Goal: Task Accomplishment & Management: Use online tool/utility

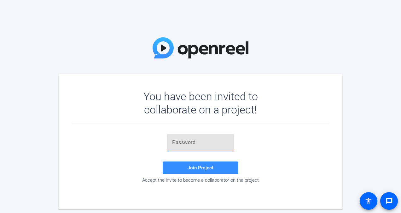
click at [202, 145] on input "text" at bounding box center [200, 142] width 57 height 8
paste input "!Sr0Cw"
type input "!Sr0Cw"
click at [193, 162] on span at bounding box center [201, 167] width 76 height 15
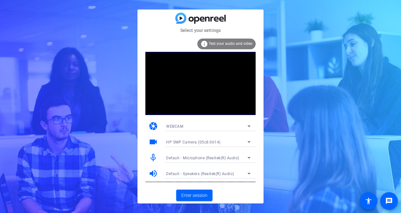
click at [228, 42] on span "Test your audio and video" at bounding box center [231, 43] width 44 height 4
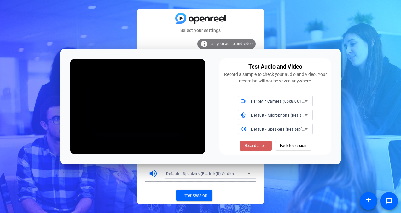
click at [255, 143] on span "Record a test" at bounding box center [256, 146] width 22 height 6
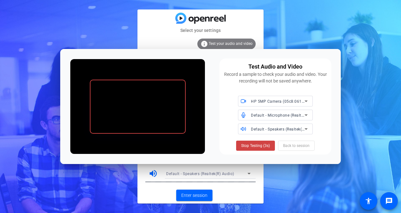
click at [255, 143] on span "Stop Testing (3s)" at bounding box center [255, 146] width 29 height 6
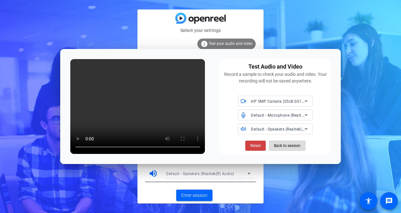
click at [283, 148] on span "Back to session" at bounding box center [287, 145] width 26 height 12
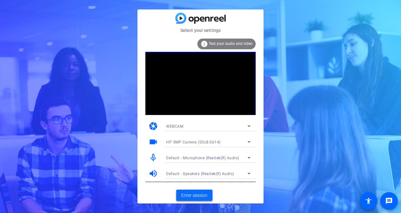
click at [200, 192] on span "Enter session" at bounding box center [194, 195] width 26 height 7
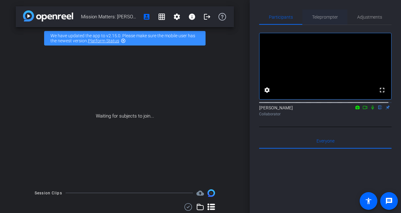
click at [319, 15] on span "Teleprompter" at bounding box center [325, 17] width 26 height 4
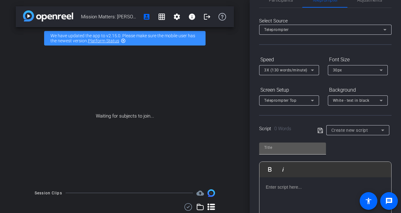
scroll to position [17, 0]
click at [290, 150] on input "text" at bounding box center [292, 147] width 57 height 8
type input "Mission Matters [PERSON_NAME]"
click at [348, 146] on div "Mission Matters [PERSON_NAME] Play Play from this location Play Selected Play a…" at bounding box center [325, 188] width 132 height 103
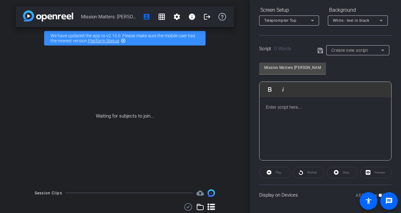
scroll to position [98, 0]
click at [320, 125] on div at bounding box center [326, 127] width 132 height 63
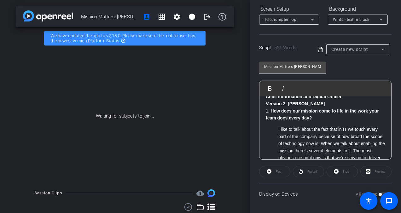
scroll to position [0, 0]
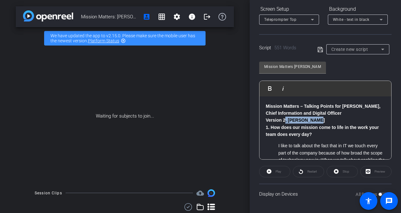
drag, startPoint x: 318, startPoint y: 120, endPoint x: 286, endPoint y: 119, distance: 31.9
click at [286, 119] on p "Version 2, [PERSON_NAME]" at bounding box center [325, 119] width 119 height 7
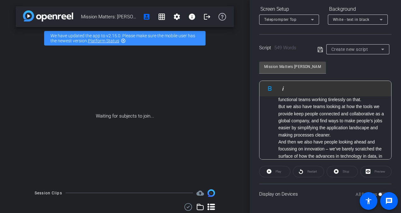
scroll to position [125, 0]
click at [348, 72] on div "Mission Matters [PERSON_NAME] Play Play from this location Play Selected Play a…" at bounding box center [325, 108] width 132 height 103
click at [381, 49] on icon at bounding box center [382, 50] width 3 height 2
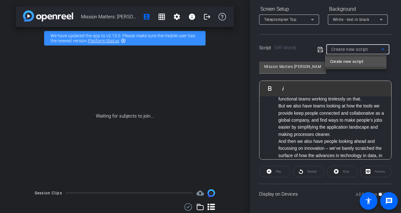
click at [380, 49] on div at bounding box center [200, 106] width 401 height 213
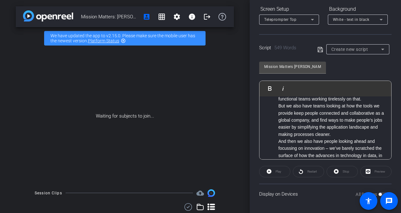
click at [373, 63] on div "Mission Matters [PERSON_NAME] Play Play from this location Play Selected Play a…" at bounding box center [325, 108] width 132 height 103
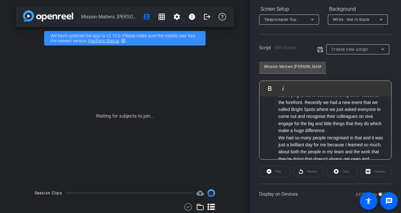
scroll to position [407, 0]
click at [368, 171] on div "Preview" at bounding box center [375, 171] width 31 height 11
click at [318, 50] on icon at bounding box center [320, 49] width 5 height 5
click at [375, 168] on span "Preview" at bounding box center [379, 171] width 12 height 9
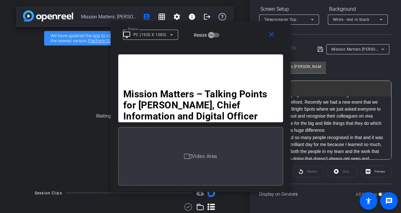
click at [198, 94] on strong "Mission Matters – Talking Points for [PERSON_NAME], Chief Information and Digit…" at bounding box center [196, 104] width 147 height 33
click at [204, 105] on strong "Mission Matters – Talking Points for [PERSON_NAME], Chief Information and Digit…" at bounding box center [196, 104] width 147 height 33
click at [193, 164] on div "Video Area" at bounding box center [200, 156] width 165 height 58
click at [275, 36] on mat-icon "close" at bounding box center [272, 35] width 8 height 8
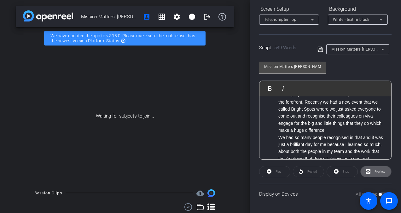
click at [276, 170] on div "Play" at bounding box center [274, 171] width 31 height 11
click at [267, 171] on div "Play" at bounding box center [274, 171] width 31 height 11
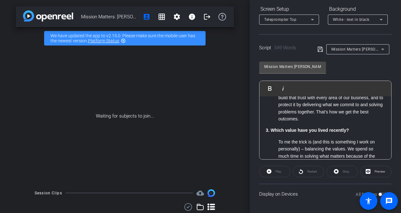
scroll to position [260, 0]
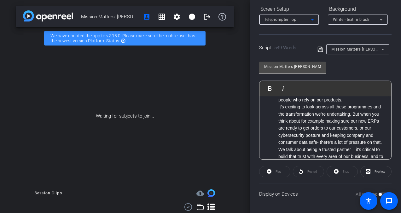
click at [313, 19] on icon at bounding box center [312, 20] width 3 height 2
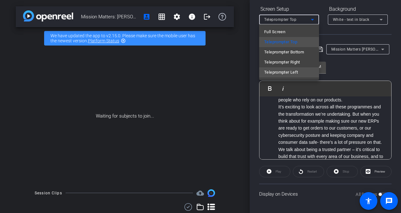
click at [290, 69] on span "Teleprompter Left" at bounding box center [281, 72] width 34 height 8
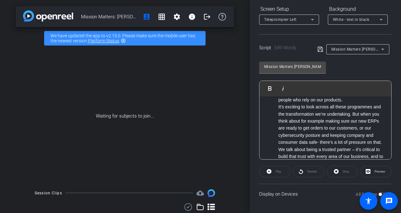
click at [352, 63] on div "Mission Matters [PERSON_NAME] Play Play from this location Play Selected Play a…" at bounding box center [325, 108] width 132 height 103
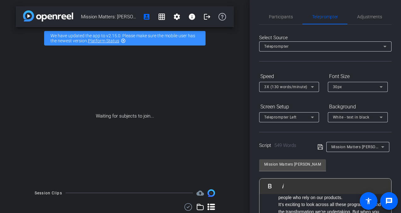
scroll to position [0, 0]
click at [279, 15] on span "Participants" at bounding box center [281, 17] width 24 height 4
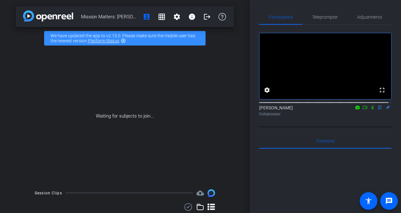
click at [370, 109] on icon at bounding box center [372, 107] width 5 height 4
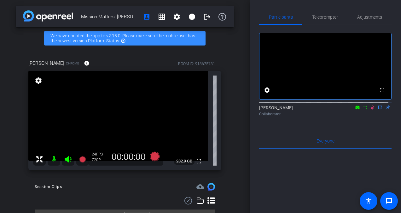
click at [371, 109] on icon at bounding box center [372, 107] width 3 height 4
click at [369, 17] on span "Adjustments" at bounding box center [369, 17] width 25 height 4
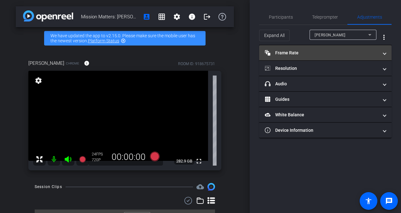
click at [384, 58] on mat-expansion-panel-header "Frame Rate Frame Rate" at bounding box center [325, 52] width 132 height 15
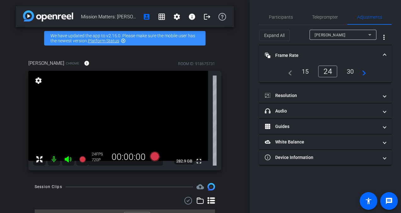
click at [384, 58] on span at bounding box center [385, 55] width 3 height 7
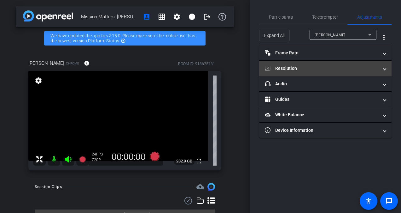
click at [385, 71] on mat-expansion-panel-header "Resolution" at bounding box center [325, 68] width 132 height 15
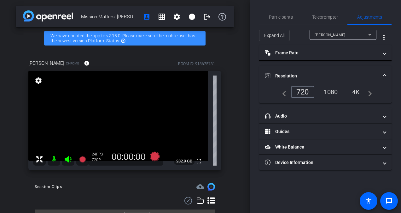
click at [335, 93] on div "1080" at bounding box center [331, 91] width 24 height 11
click at [149, 160] on icon at bounding box center [154, 155] width 15 height 11
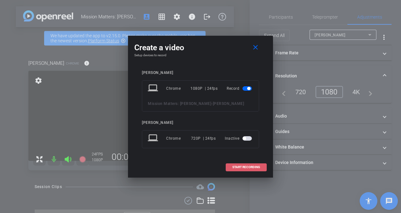
click at [251, 169] on span at bounding box center [246, 166] width 40 height 15
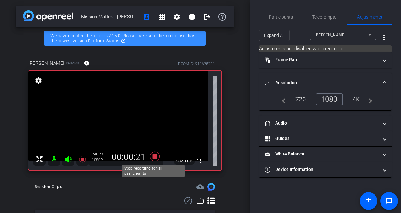
click at [153, 157] on icon at bounding box center [154, 155] width 9 height 9
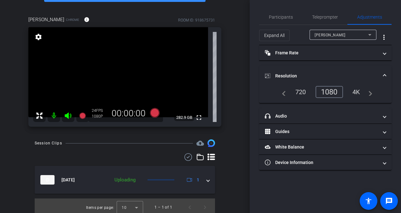
scroll to position [47, 0]
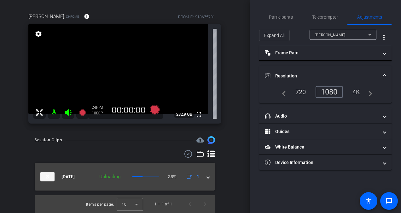
click at [207, 174] on span at bounding box center [208, 176] width 3 height 7
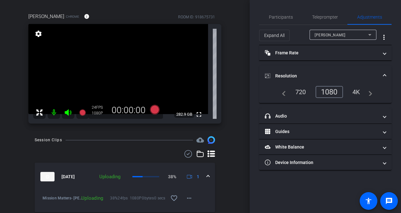
click at [207, 176] on span at bounding box center [208, 176] width 3 height 7
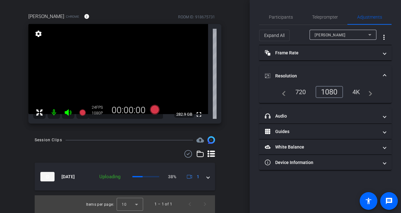
click at [370, 93] on mat-icon "navigate_next" at bounding box center [369, 92] width 8 height 8
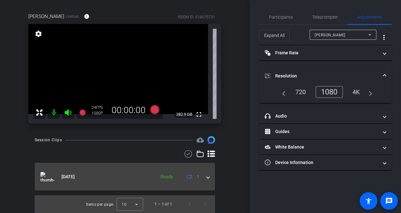
click at [207, 178] on span at bounding box center [208, 176] width 3 height 7
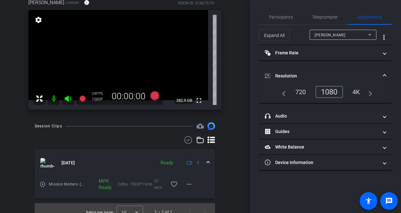
scroll to position [68, 0]
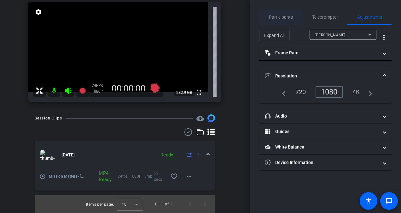
click at [291, 15] on span "Participants" at bounding box center [281, 17] width 24 height 4
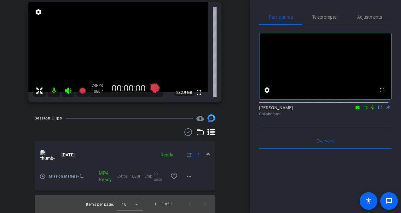
click at [370, 109] on icon at bounding box center [372, 107] width 5 height 4
click at [44, 173] on mat-icon "play_circle_outline" at bounding box center [42, 176] width 6 height 6
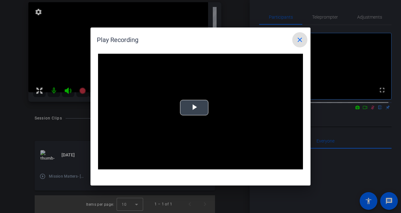
click at [194, 108] on span "Video Player" at bounding box center [194, 108] width 0 height 0
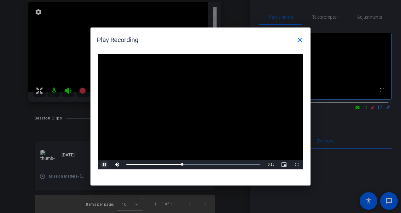
click at [104, 164] on span "Video Player" at bounding box center [104, 164] width 13 height 0
click at [298, 38] on mat-icon "close" at bounding box center [300, 40] width 8 height 8
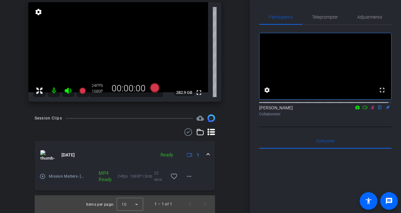
click at [370, 109] on icon at bounding box center [372, 107] width 5 height 4
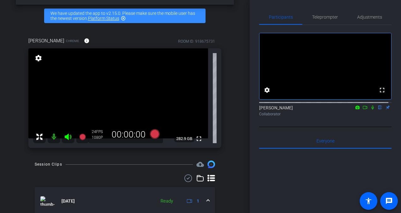
scroll to position [37, 0]
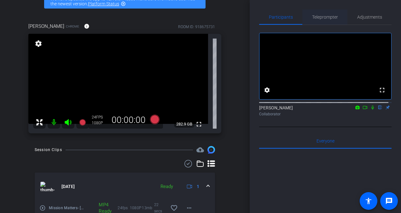
click at [315, 18] on span "Teleprompter" at bounding box center [325, 17] width 26 height 4
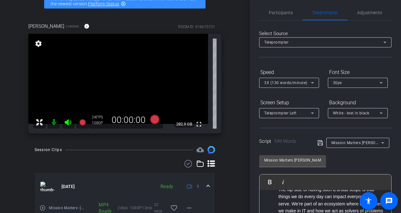
scroll to position [0, 0]
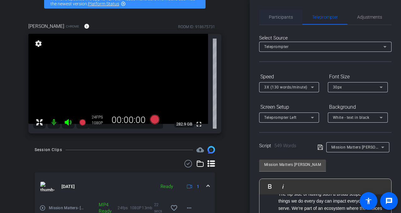
click at [277, 20] on span "Participants" at bounding box center [281, 16] width 24 height 15
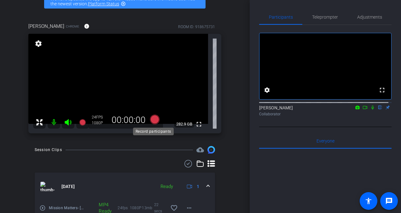
click at [155, 120] on icon at bounding box center [154, 118] width 9 height 9
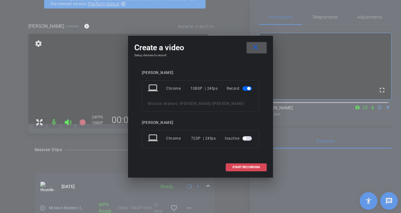
click at [247, 169] on span at bounding box center [246, 166] width 40 height 15
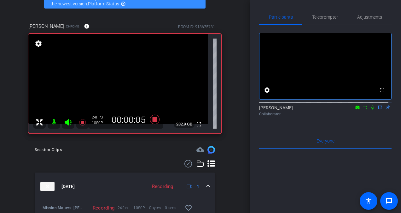
click at [372, 109] on icon at bounding box center [373, 107] width 3 height 4
click at [371, 109] on icon at bounding box center [372, 107] width 3 height 4
click at [153, 118] on icon at bounding box center [154, 118] width 9 height 9
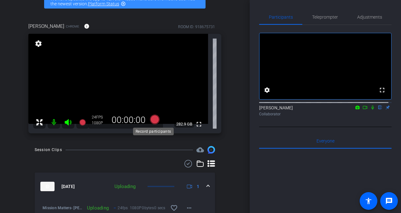
click at [153, 119] on icon at bounding box center [154, 118] width 9 height 9
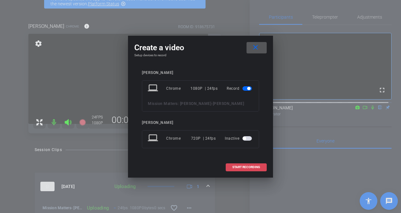
click at [256, 165] on span "START RECORDING" at bounding box center [246, 166] width 28 height 3
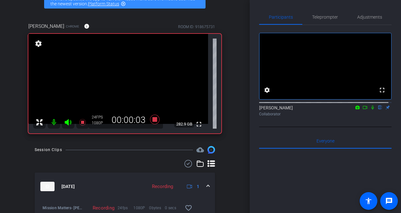
click at [370, 110] on mat-icon at bounding box center [373, 107] width 8 height 6
click at [370, 109] on icon at bounding box center [372, 107] width 5 height 4
click at [371, 109] on icon at bounding box center [372, 107] width 3 height 4
click at [371, 109] on icon at bounding box center [372, 107] width 5 height 4
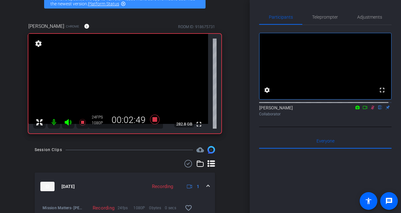
click at [370, 109] on icon at bounding box center [372, 107] width 5 height 4
click at [152, 120] on icon at bounding box center [154, 118] width 9 height 9
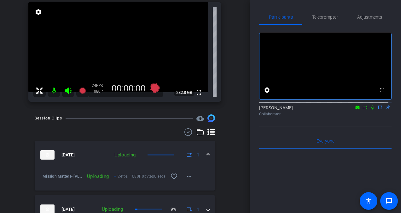
scroll to position [37, 0]
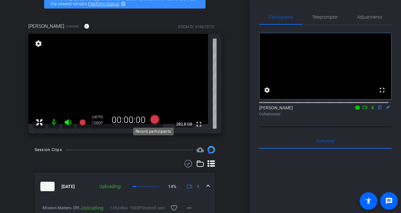
click at [153, 120] on icon at bounding box center [154, 118] width 9 height 9
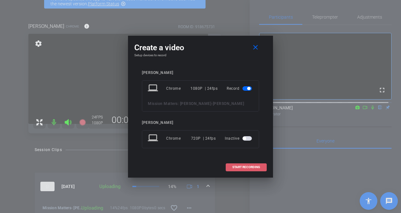
click at [249, 167] on span "START RECORDING" at bounding box center [246, 166] width 28 height 3
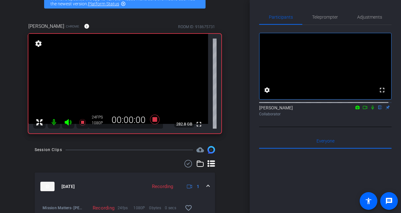
click at [372, 109] on icon at bounding box center [373, 107] width 3 height 4
click at [371, 109] on icon at bounding box center [372, 107] width 3 height 4
click at [155, 118] on icon at bounding box center [154, 118] width 9 height 9
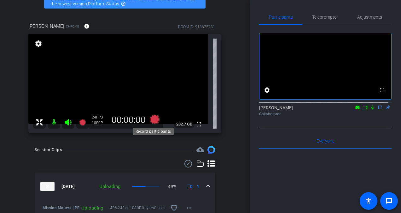
click at [153, 119] on icon at bounding box center [154, 118] width 9 height 9
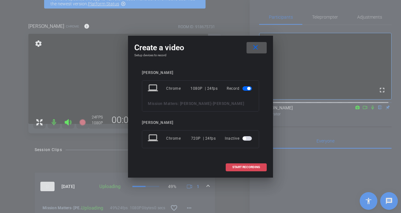
click at [242, 166] on span "START RECORDING" at bounding box center [246, 166] width 28 height 3
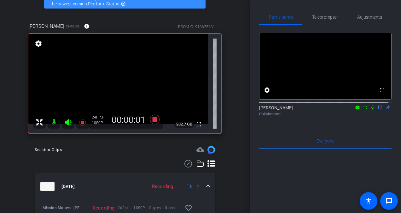
click at [372, 109] on icon at bounding box center [373, 107] width 3 height 4
click at [154, 118] on icon at bounding box center [154, 118] width 9 height 9
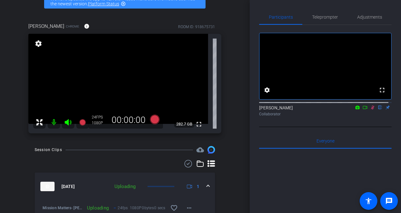
click at [371, 109] on icon at bounding box center [372, 107] width 5 height 4
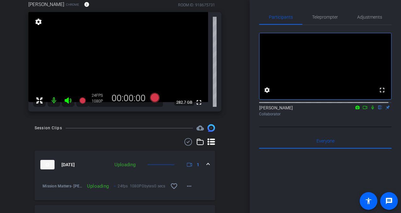
scroll to position [68, 0]
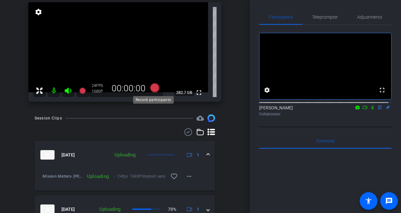
click at [153, 89] on icon at bounding box center [154, 87] width 9 height 9
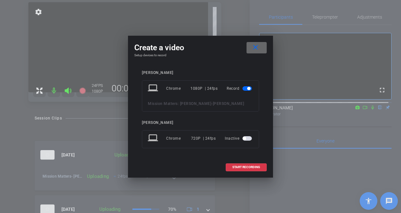
click at [262, 50] on span at bounding box center [257, 47] width 20 height 15
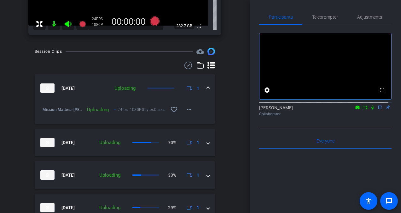
scroll to position [135, 0]
click at [189, 110] on mat-icon "more_horiz" at bounding box center [189, 109] width 8 height 8
click at [224, 100] on div at bounding box center [200, 106] width 401 height 213
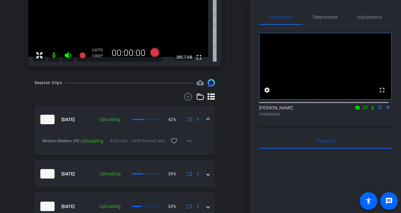
scroll to position [41, 0]
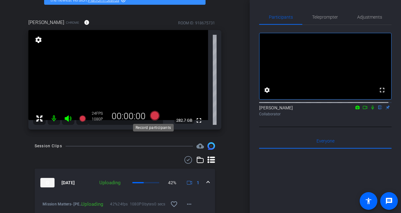
click at [153, 114] on icon at bounding box center [154, 115] width 9 height 9
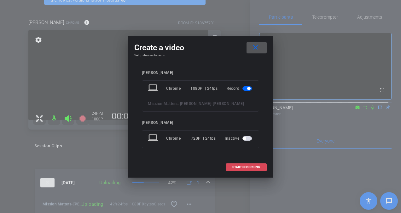
click at [238, 165] on span "START RECORDING" at bounding box center [246, 166] width 28 height 3
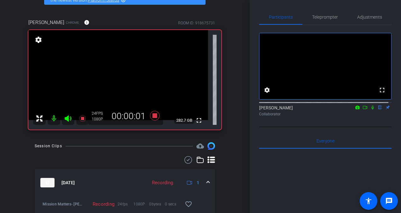
click at [371, 109] on icon at bounding box center [372, 107] width 5 height 4
click at [370, 109] on icon at bounding box center [372, 107] width 5 height 4
click at [152, 115] on icon at bounding box center [154, 115] width 9 height 9
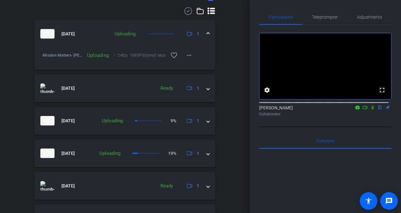
scroll to position [199, 0]
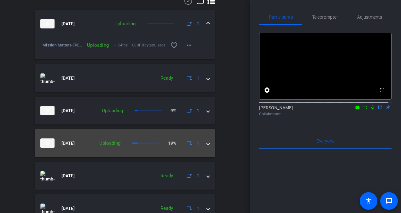
click at [207, 143] on span at bounding box center [208, 143] width 3 height 7
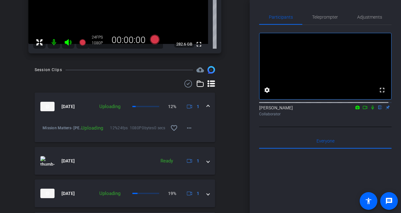
scroll to position [126, 0]
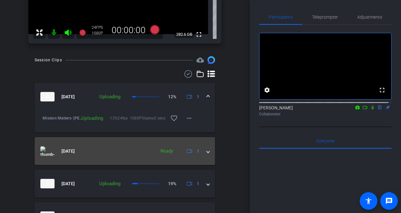
click at [207, 151] on span at bounding box center [208, 151] width 3 height 7
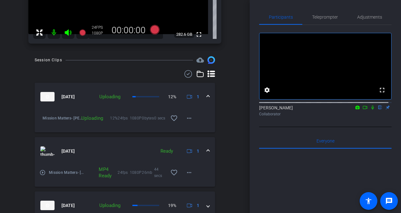
click at [207, 151] on span at bounding box center [208, 151] width 3 height 7
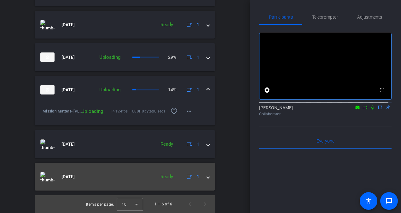
scroll to position [221, 0]
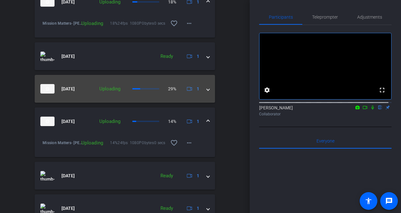
click at [207, 89] on span at bounding box center [208, 88] width 3 height 7
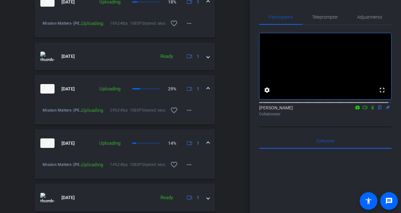
click at [226, 94] on div "Session Clips cloud_upload [DATE] Uploading 18% 1 Mission Matters- [PERSON_NAME…" at bounding box center [125, 114] width 218 height 304
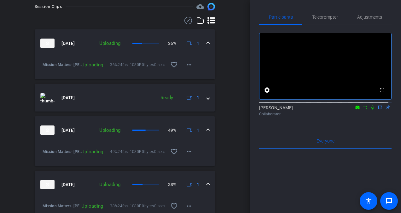
scroll to position [148, 0]
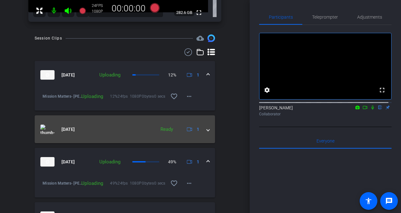
click at [52, 128] on img at bounding box center [47, 128] width 14 height 9
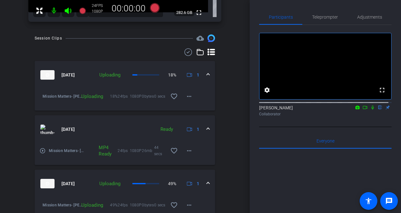
click at [44, 149] on mat-icon "play_circle_outline" at bounding box center [42, 150] width 6 height 6
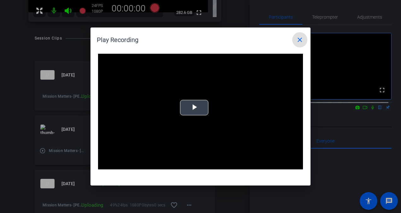
click at [194, 108] on span "Video Player" at bounding box center [194, 108] width 0 height 0
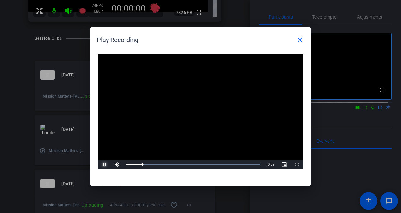
click at [106, 164] on span "Video Player" at bounding box center [104, 164] width 13 height 0
click at [301, 41] on mat-icon "close" at bounding box center [300, 40] width 8 height 8
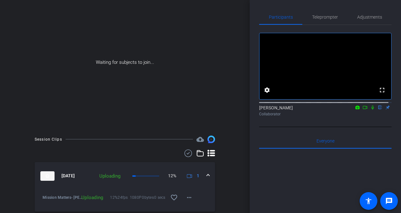
scroll to position [60, 0]
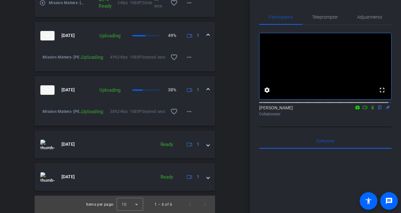
scroll to position [302, 0]
click at [370, 109] on icon at bounding box center [372, 107] width 5 height 4
click at [354, 117] on div "Collaborator" at bounding box center [325, 114] width 132 height 6
click at [356, 109] on icon at bounding box center [358, 106] width 4 height 3
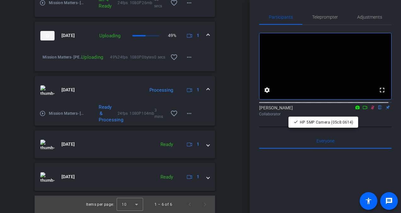
click at [353, 113] on div at bounding box center [200, 106] width 401 height 213
click at [356, 109] on icon at bounding box center [358, 106] width 4 height 3
click at [361, 114] on div at bounding box center [200, 106] width 401 height 213
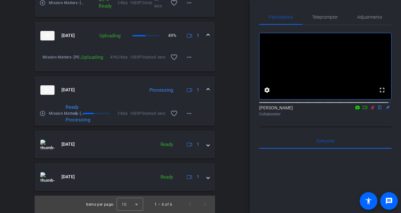
click at [363, 109] on icon at bounding box center [365, 107] width 4 height 3
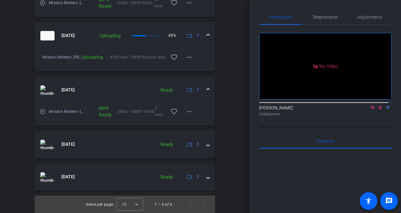
click at [370, 109] on icon at bounding box center [372, 107] width 5 height 4
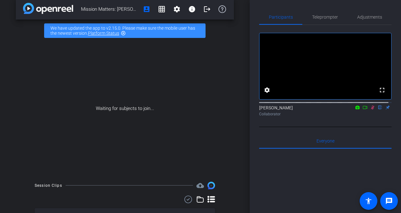
scroll to position [0, 0]
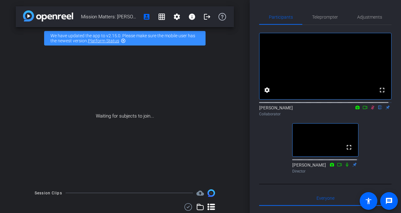
click at [371, 109] on icon at bounding box center [372, 107] width 3 height 4
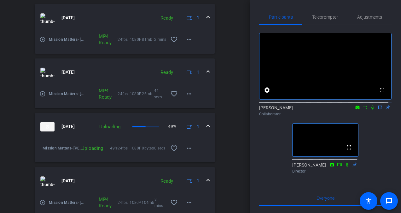
scroll to position [211, 0]
click at [207, 73] on mat-expansion-panel-header "[DATE] Ready 1" at bounding box center [125, 73] width 180 height 28
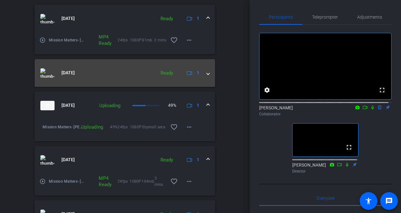
click at [207, 73] on mat-expansion-panel-header "[DATE] Ready 1" at bounding box center [125, 73] width 180 height 28
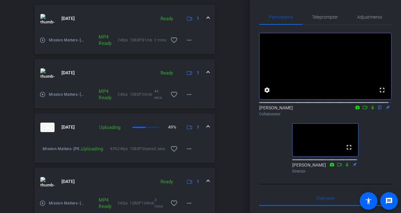
click at [207, 17] on span at bounding box center [208, 18] width 3 height 7
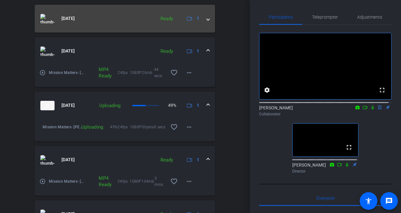
click at [207, 17] on span at bounding box center [208, 18] width 3 height 7
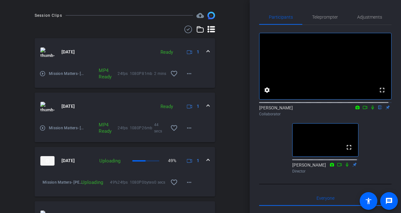
scroll to position [177, 0]
click at [228, 164] on div "Session Clips cloud_upload [DATE] Ready 1 play_circle_outline Mission Matters- …" at bounding box center [125, 175] width 218 height 326
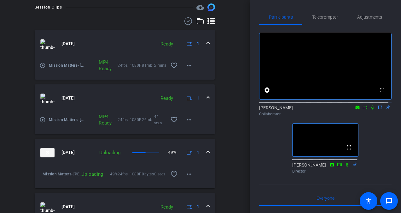
scroll to position [185, 0]
click at [228, 164] on div "Session Clips cloud_upload [DATE] Ready 1 play_circle_outline Mission Matters- …" at bounding box center [125, 166] width 218 height 326
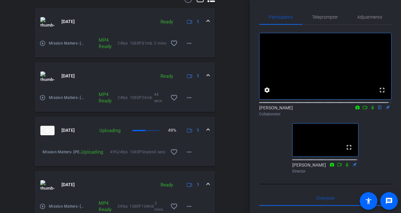
scroll to position [221, 0]
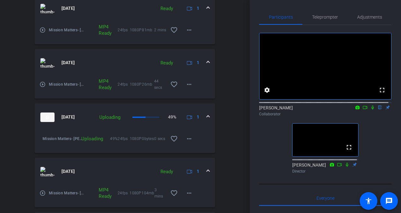
click at [207, 116] on span at bounding box center [208, 117] width 3 height 7
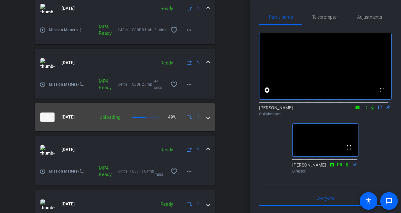
click at [207, 116] on mat-expansion-panel-header "[DATE] Uploading 49% 1" at bounding box center [125, 117] width 180 height 28
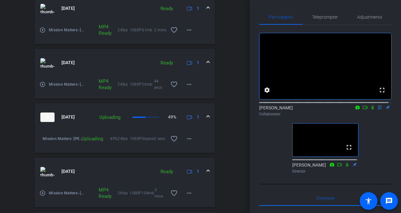
click at [223, 111] on div "Session Clips cloud_upload [DATE] Ready 1 play_circle_outline Mission Matters- …" at bounding box center [125, 131] width 218 height 326
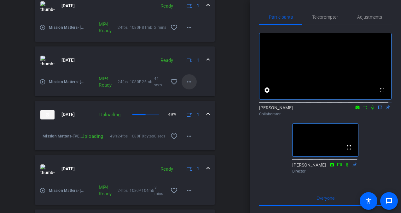
scroll to position [223, 0]
click at [186, 133] on mat-icon "more_horiz" at bounding box center [189, 136] width 8 height 8
click at [217, 114] on div at bounding box center [200, 106] width 401 height 213
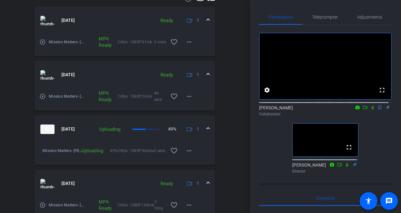
scroll to position [0, 0]
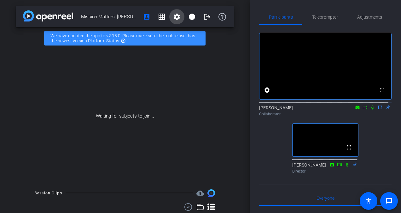
click at [175, 17] on mat-icon "settings" at bounding box center [177, 17] width 8 height 8
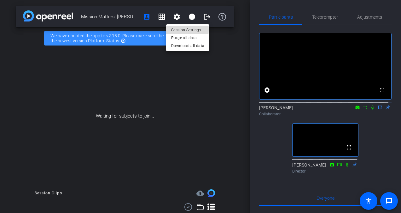
click at [179, 30] on span "Session Settings" at bounding box center [187, 30] width 33 height 8
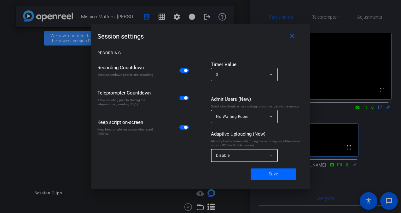
click at [273, 154] on icon at bounding box center [271, 155] width 8 height 8
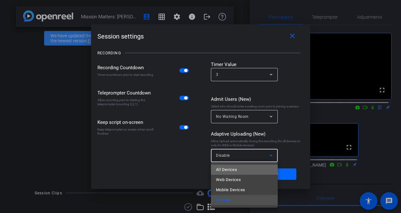
click at [239, 170] on mat-option "All Devices" at bounding box center [244, 169] width 67 height 10
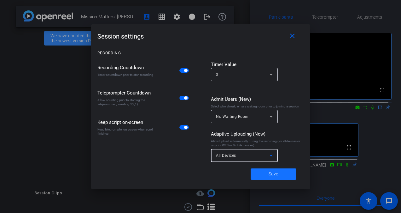
click at [260, 174] on span at bounding box center [274, 173] width 46 height 15
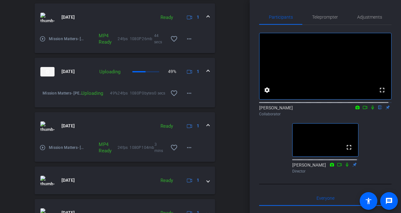
scroll to position [302, 0]
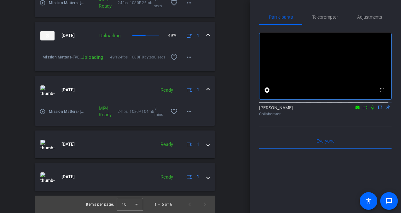
click at [364, 109] on icon at bounding box center [365, 107] width 5 height 4
click at [378, 109] on icon at bounding box center [380, 107] width 5 height 4
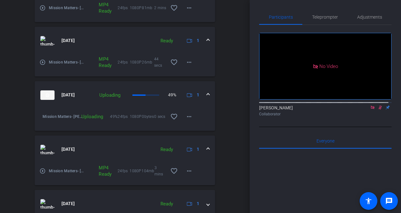
scroll to position [246, 0]
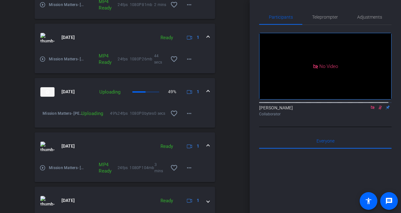
click at [44, 167] on mat-icon "play_circle_outline" at bounding box center [42, 167] width 6 height 6
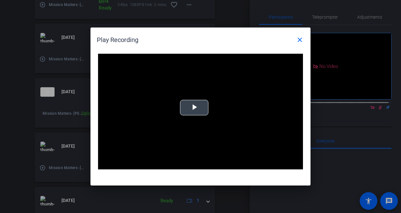
click at [184, 113] on div "Video Player is loading. Play Video Play Mute Current Time 0:00 / Duration -:- …" at bounding box center [200, 111] width 205 height 115
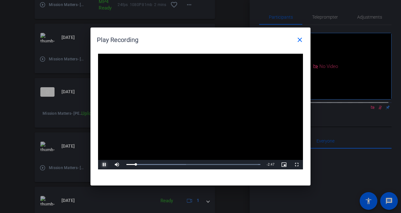
click at [106, 164] on span "Video Player" at bounding box center [104, 164] width 13 height 0
click at [298, 39] on mat-icon "close" at bounding box center [300, 40] width 8 height 8
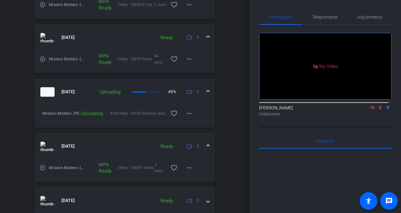
click at [42, 169] on mat-icon "play_circle_outline" at bounding box center [42, 167] width 6 height 6
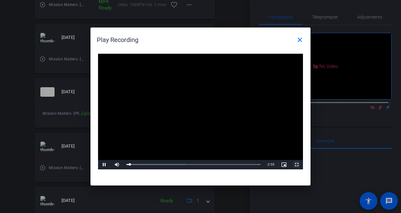
click at [297, 164] on span "Video Player" at bounding box center [296, 164] width 13 height 0
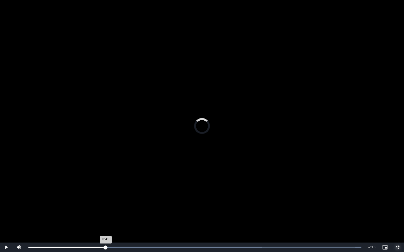
click at [106, 212] on div "Loaded : 100.00% 0:41 0:41" at bounding box center [194, 247] width 339 height 9
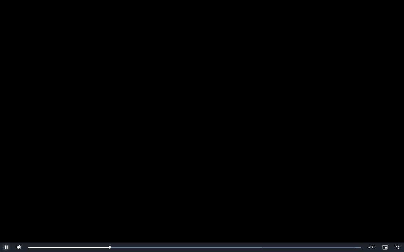
click at [9, 212] on span "Video Player" at bounding box center [6, 248] width 13 height 0
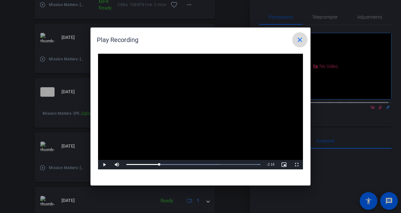
click at [302, 37] on mat-icon "close" at bounding box center [300, 40] width 8 height 8
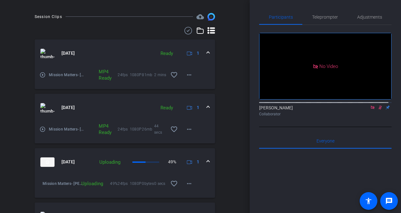
scroll to position [177, 0]
click at [42, 73] on mat-icon "play_circle_outline" at bounding box center [42, 74] width 6 height 6
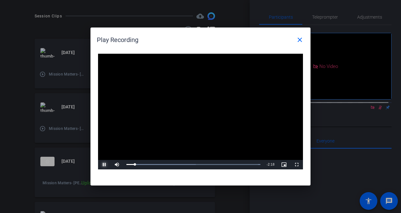
click at [103, 164] on span "Video Player" at bounding box center [104, 164] width 13 height 0
click at [299, 42] on mat-icon "close" at bounding box center [300, 40] width 8 height 8
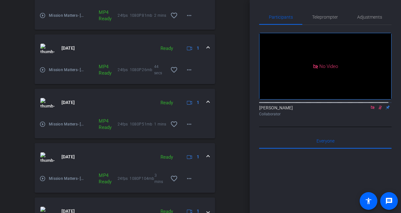
scroll to position [236, 0]
click at [42, 122] on mat-icon "play_circle_outline" at bounding box center [42, 123] width 6 height 6
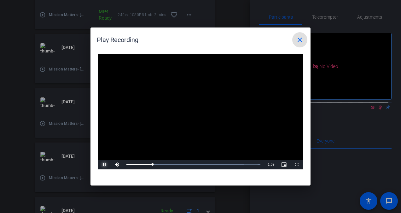
click at [105, 164] on span "Video Player" at bounding box center [104, 164] width 13 height 0
click at [301, 38] on mat-icon "close" at bounding box center [300, 40] width 8 height 8
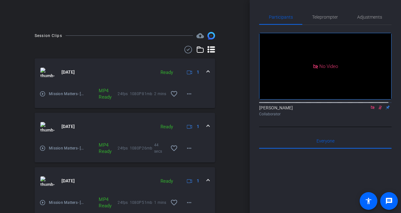
scroll to position [159, 0]
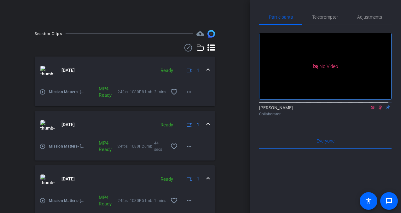
click at [44, 92] on mat-icon "play_circle_outline" at bounding box center [42, 92] width 6 height 6
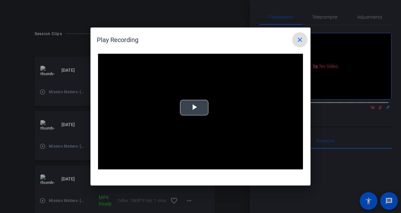
click at [194, 108] on span "Video Player" at bounding box center [194, 108] width 0 height 0
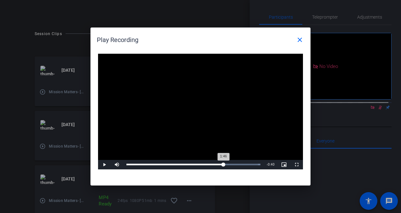
click at [224, 163] on div "Loaded : 100.00% 1:45 1:46" at bounding box center [193, 164] width 134 height 2
click at [105, 164] on span "Video Player" at bounding box center [104, 164] width 13 height 0
click at [300, 39] on mat-icon "close" at bounding box center [300, 40] width 8 height 8
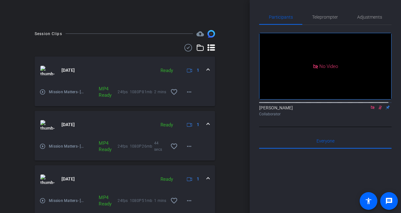
scroll to position [302, 0]
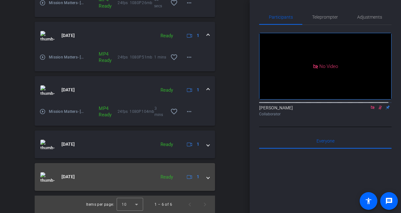
click at [54, 179] on img at bounding box center [47, 176] width 14 height 9
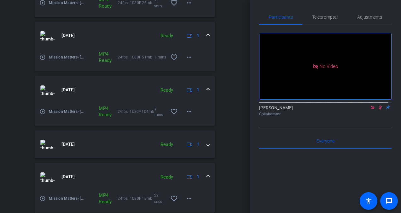
click at [42, 197] on mat-icon "play_circle_outline" at bounding box center [42, 198] width 6 height 6
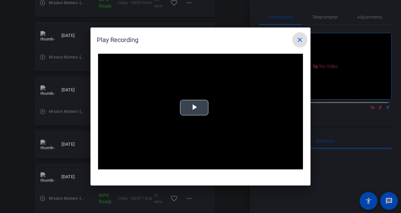
click at [194, 108] on span "Video Player" at bounding box center [194, 108] width 0 height 0
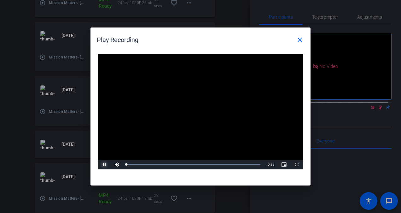
click at [105, 164] on span "Video Player" at bounding box center [104, 164] width 13 height 0
click at [297, 36] on mat-icon "close" at bounding box center [300, 40] width 8 height 8
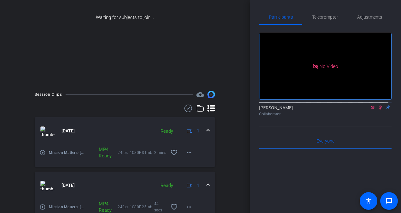
scroll to position [98, 0]
click at [186, 151] on mat-icon "more_horiz" at bounding box center [189, 153] width 8 height 8
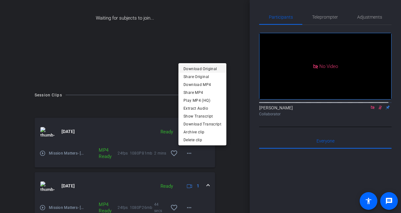
click at [220, 71] on span "Download Original" at bounding box center [203, 69] width 38 height 8
